Goal: Understand process/instructions

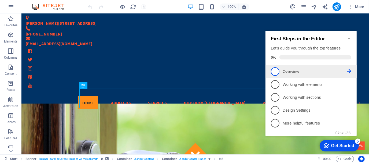
click at [286, 73] on p "Overview - incomplete" at bounding box center [315, 71] width 64 height 6
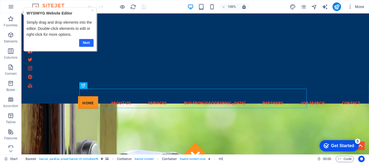
click at [82, 43] on link "Next" at bounding box center [86, 43] width 14 height 8
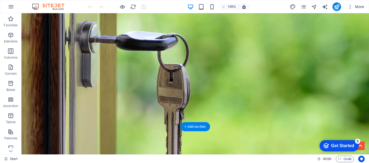
scroll to position [187, 0]
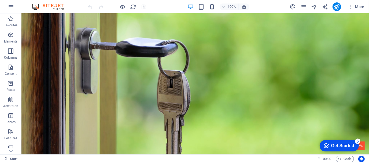
click at [340, 146] on div "Get Started" at bounding box center [342, 145] width 23 height 5
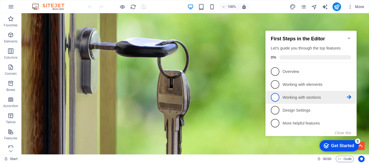
click at [277, 94] on span "3" at bounding box center [275, 97] width 9 height 9
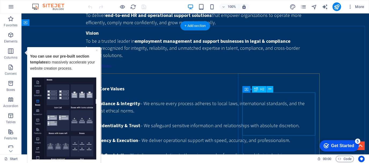
scroll to position [749, 0]
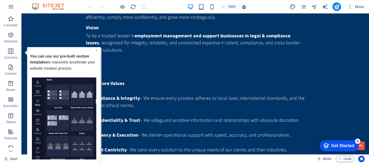
click at [96, 51] on link "×" at bounding box center [97, 50] width 2 height 4
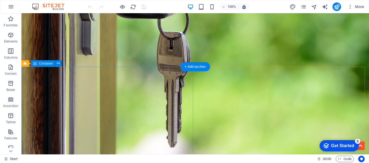
scroll to position [252, 0]
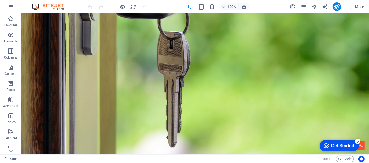
click at [342, 143] on div "Get Started" at bounding box center [342, 145] width 23 height 5
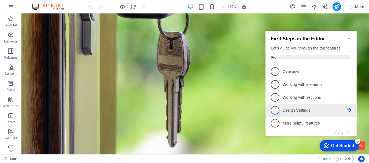
click at [275, 111] on span "4" at bounding box center [275, 110] width 9 height 9
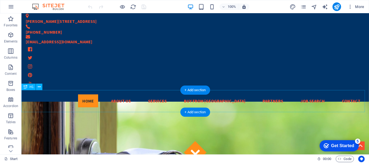
scroll to position [0, 0]
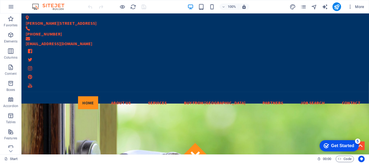
click at [338, 145] on div "Get Started" at bounding box center [342, 145] width 23 height 5
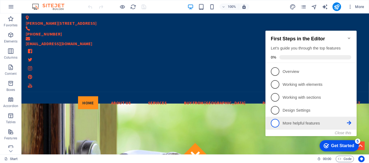
click at [274, 119] on span "5" at bounding box center [275, 122] width 9 height 9
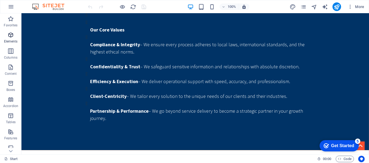
click at [11, 39] on p "Elements" at bounding box center [11, 41] width 14 height 4
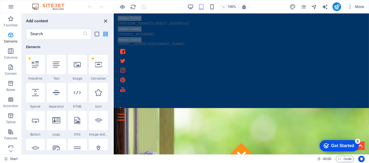
click at [105, 22] on icon "close panel" at bounding box center [106, 21] width 6 height 6
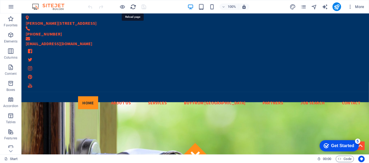
click at [132, 7] on icon "reload" at bounding box center [133, 7] width 6 height 6
